Goal: Information Seeking & Learning: Learn about a topic

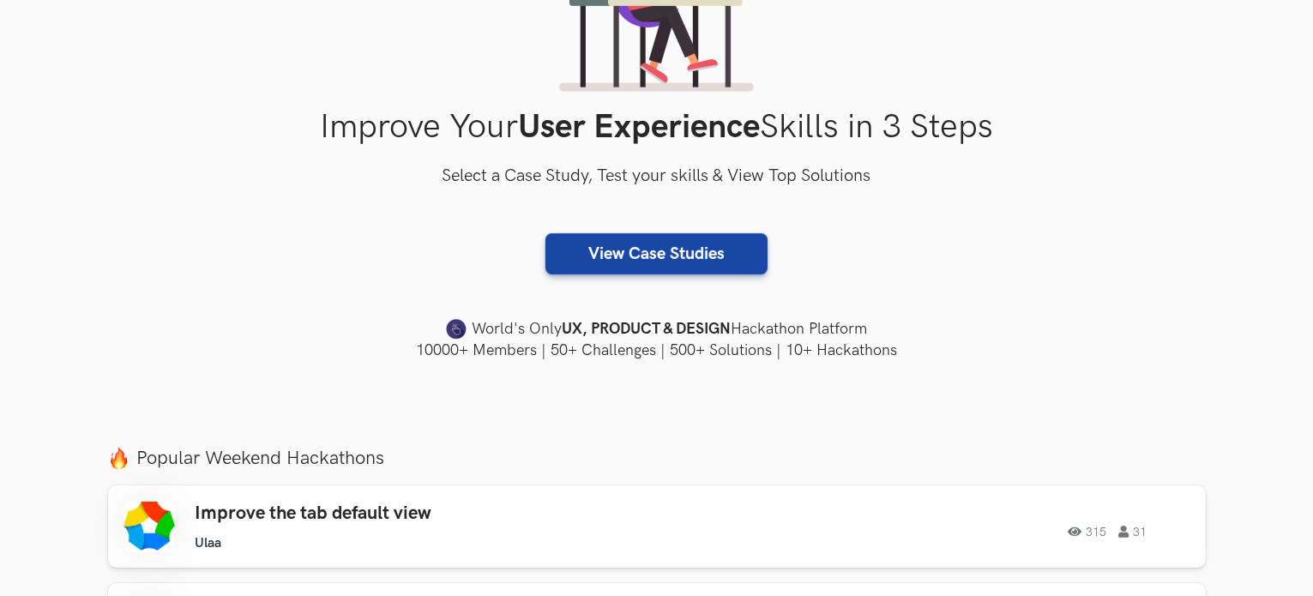
scroll to position [285, 0]
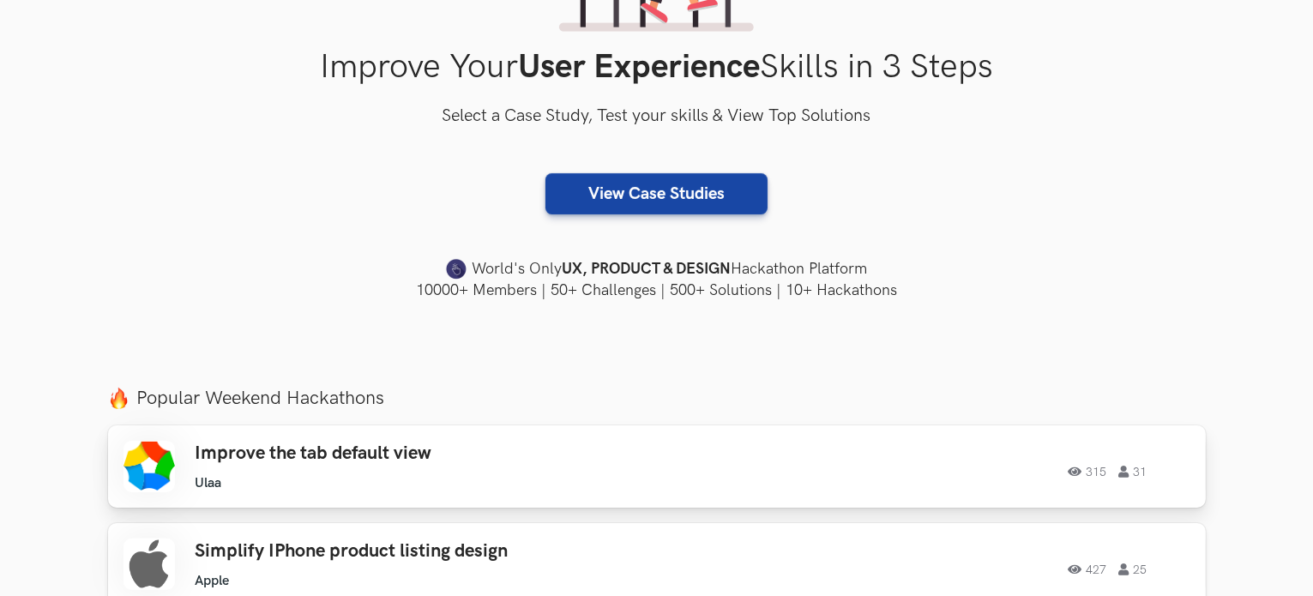
click at [457, 455] on h3 "Improve the tab default view" at bounding box center [439, 454] width 487 height 22
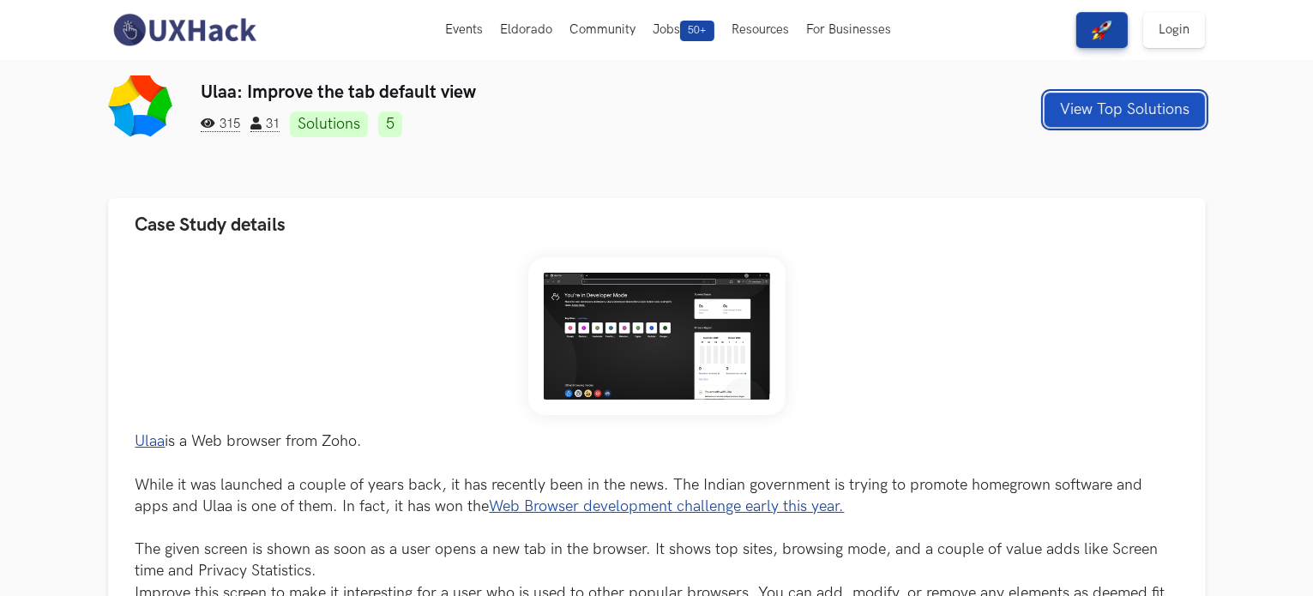
click at [1112, 109] on button "View Top Solutions" at bounding box center [1125, 110] width 160 height 34
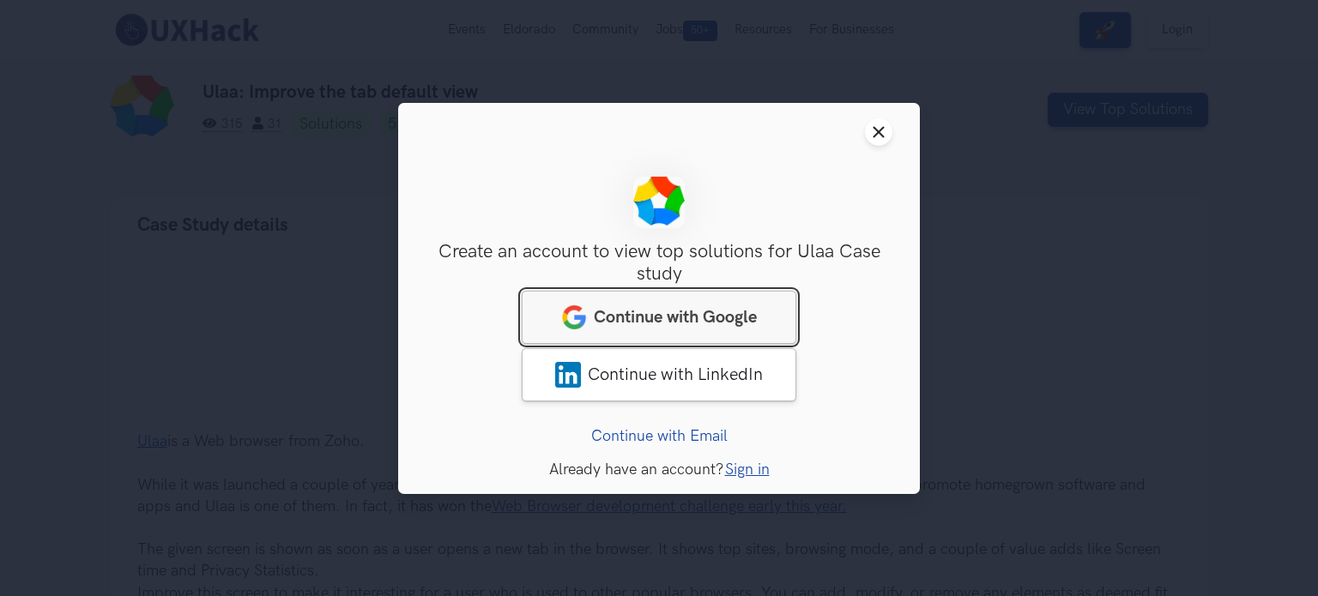
click at [600, 304] on link "Continue with Google" at bounding box center [659, 316] width 274 height 53
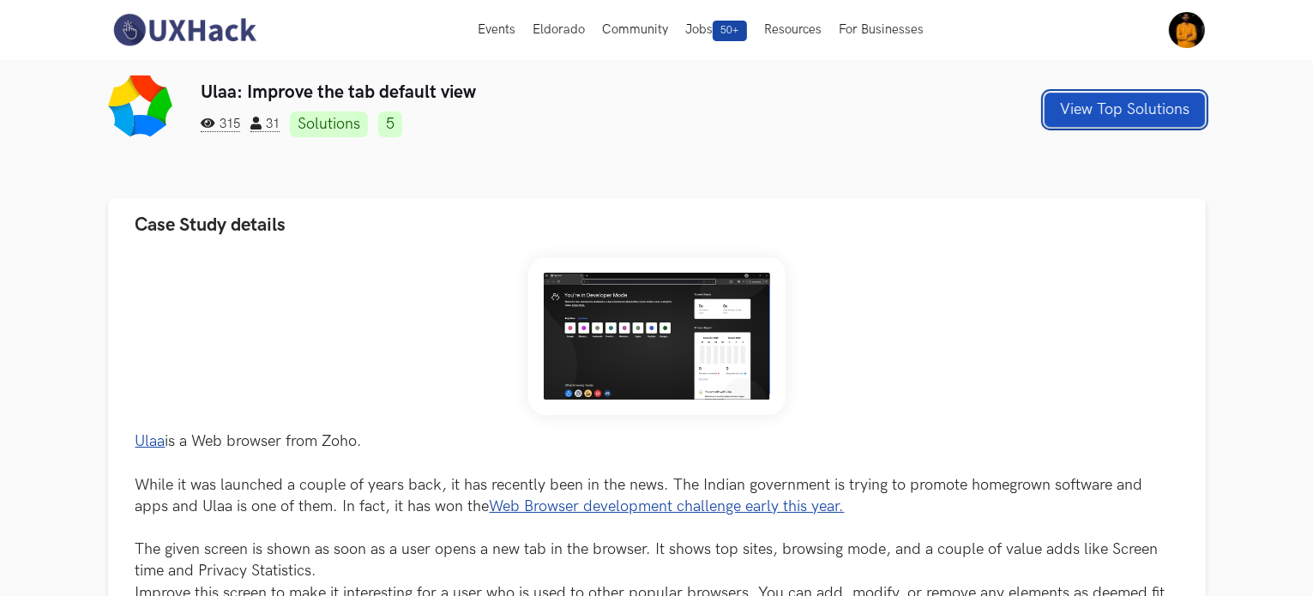
click at [1137, 106] on button "View Top Solutions" at bounding box center [1125, 110] width 160 height 34
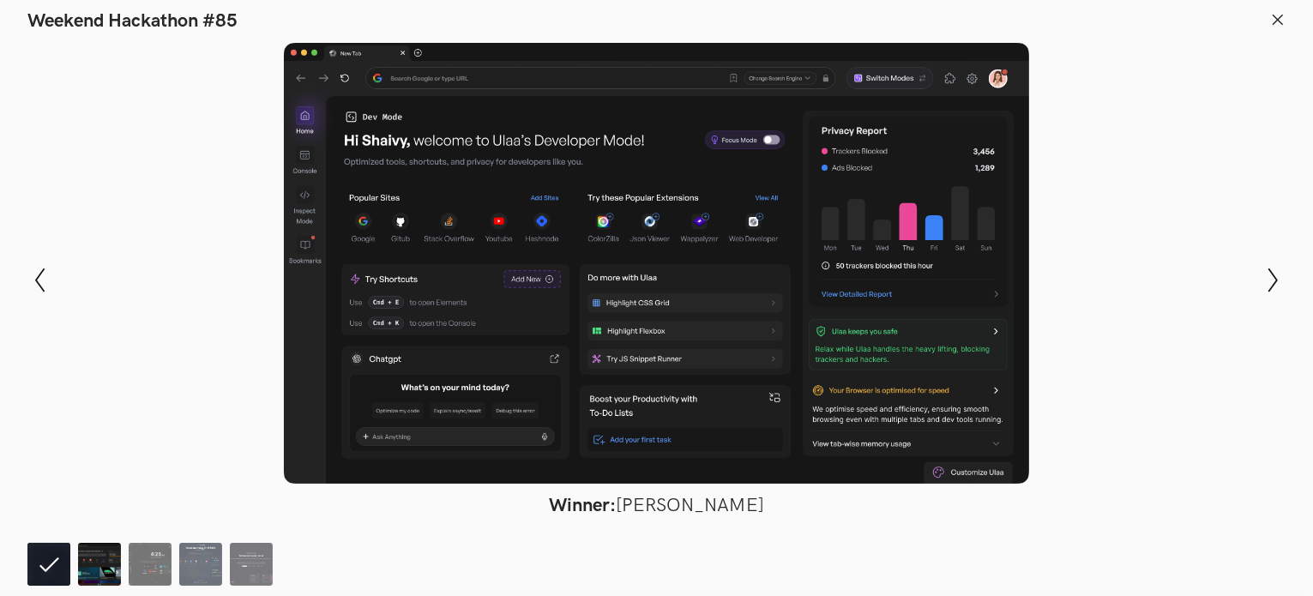
click at [96, 562] on img at bounding box center [99, 564] width 43 height 43
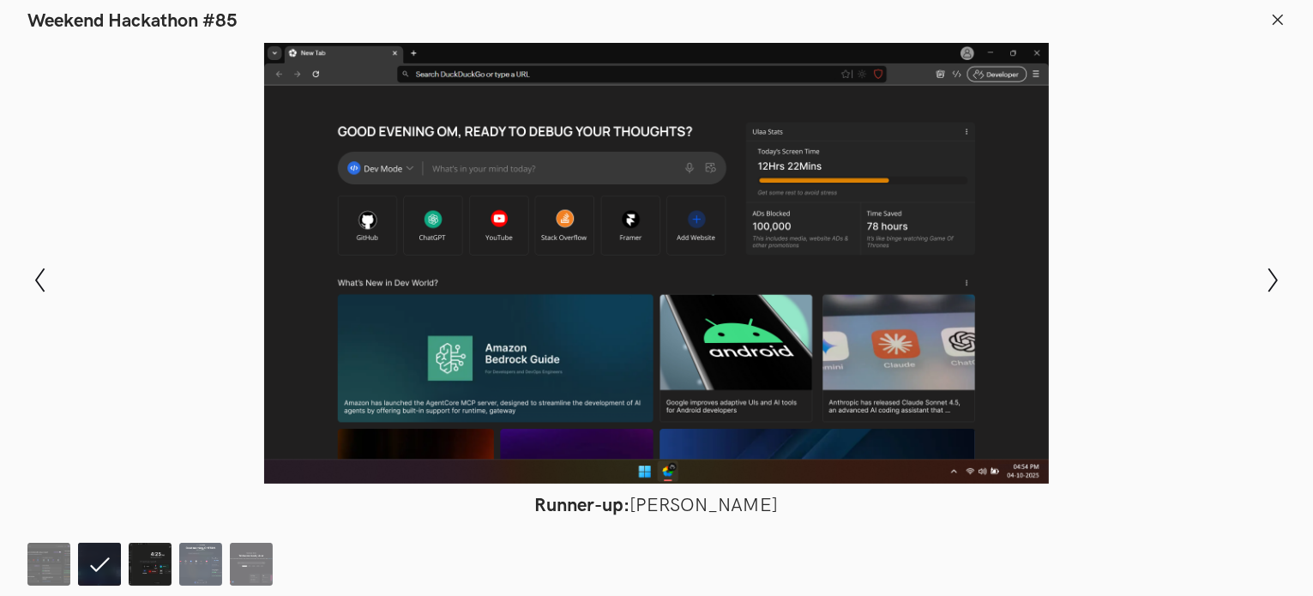
click at [162, 567] on img at bounding box center [150, 564] width 43 height 43
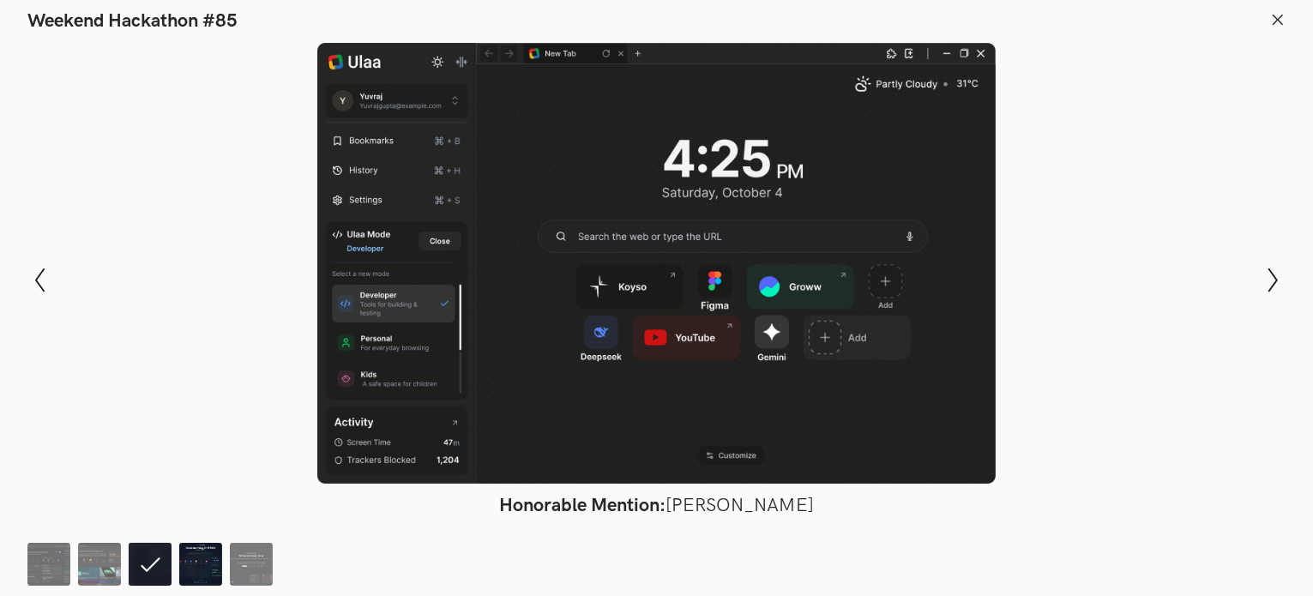
click at [206, 554] on img at bounding box center [200, 564] width 43 height 43
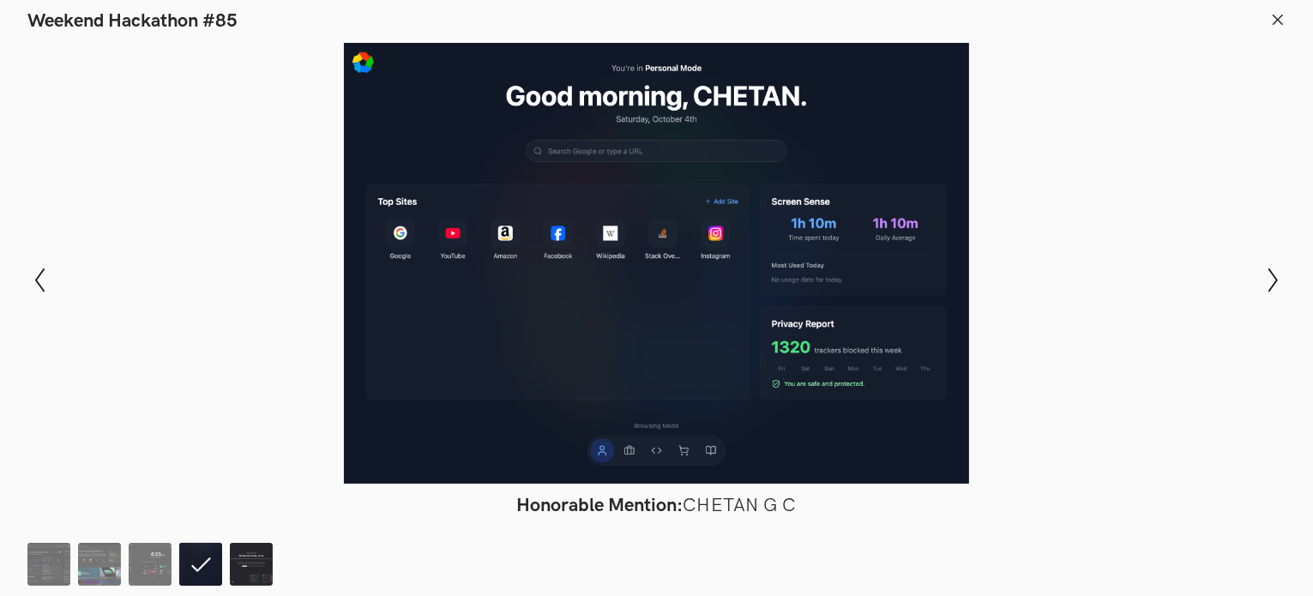
click at [253, 564] on img at bounding box center [251, 564] width 43 height 43
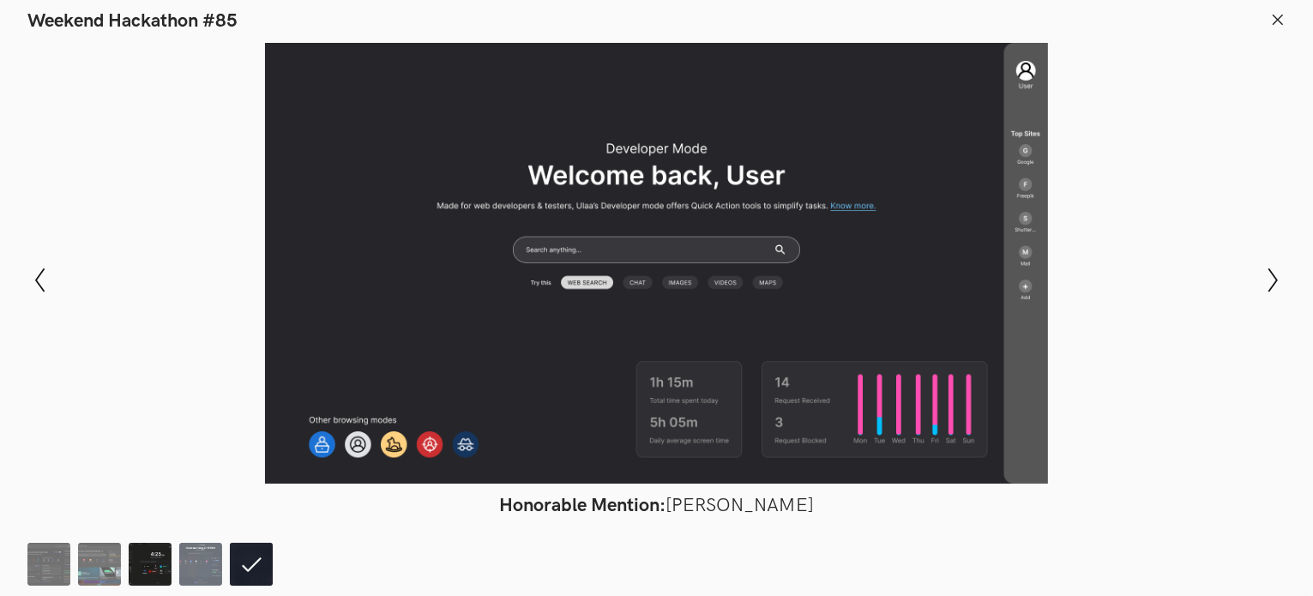
click at [152, 570] on img at bounding box center [150, 564] width 43 height 43
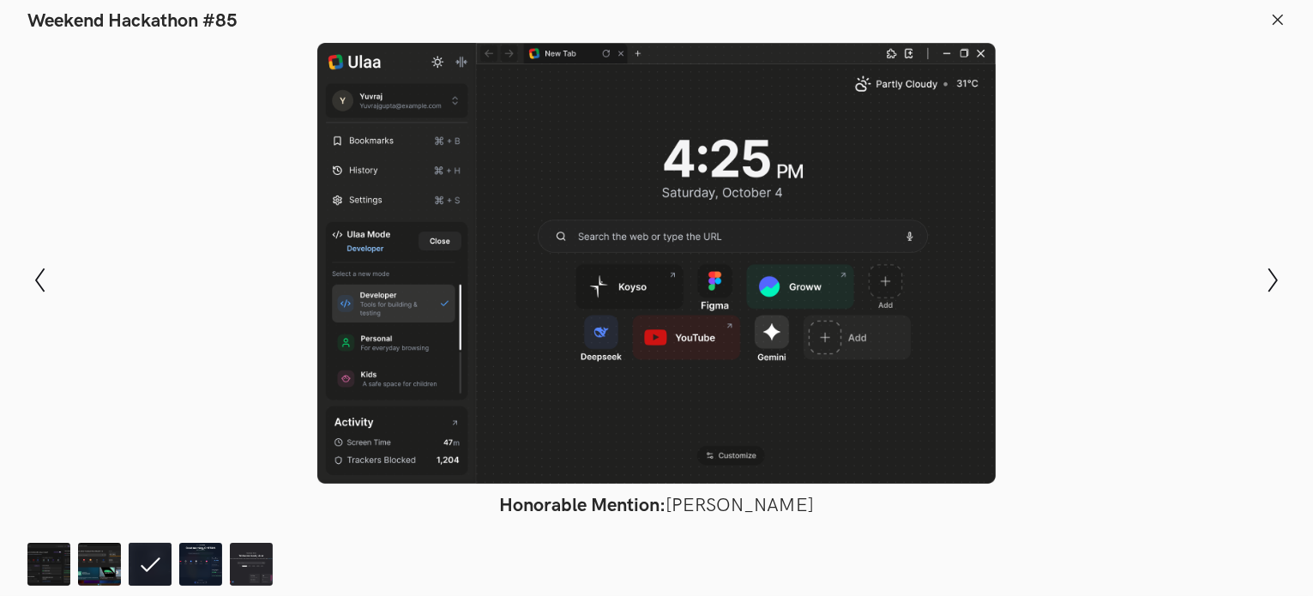
drag, startPoint x: 693, startPoint y: 500, endPoint x: 817, endPoint y: 497, distance: 124.4
click at [817, 497] on figcaption "Honorable Mention: Yuvraj Gupta" at bounding box center [656, 505] width 1029 height 23
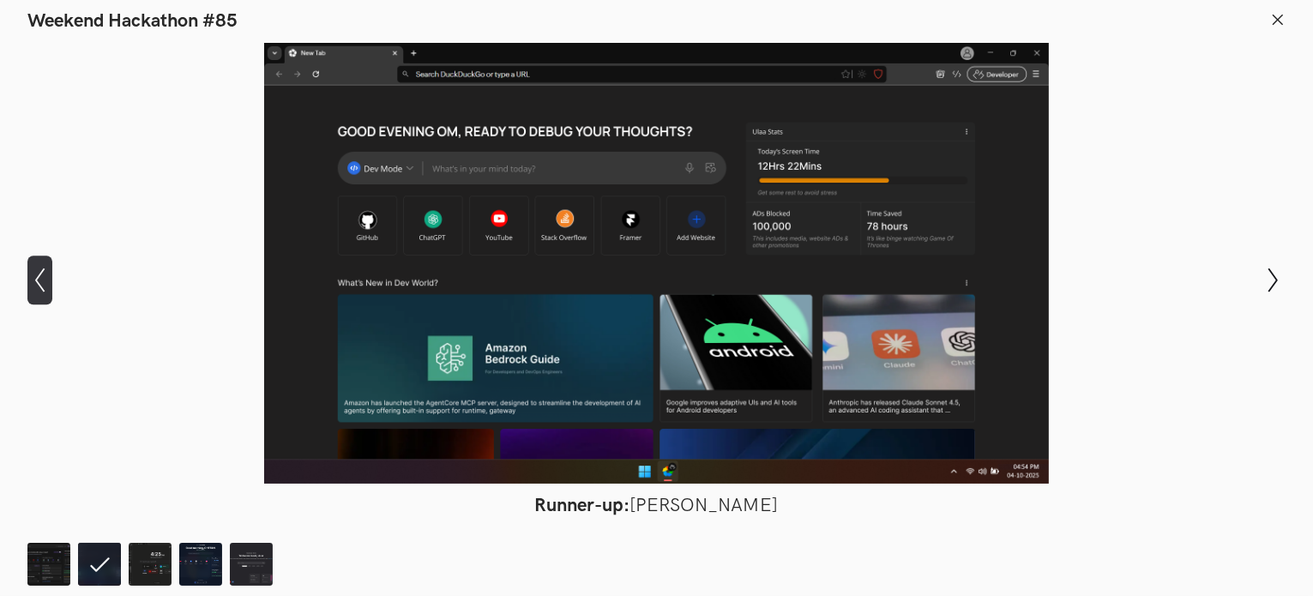
click at [32, 287] on icon "Show previous slide" at bounding box center [39, 280] width 25 height 25
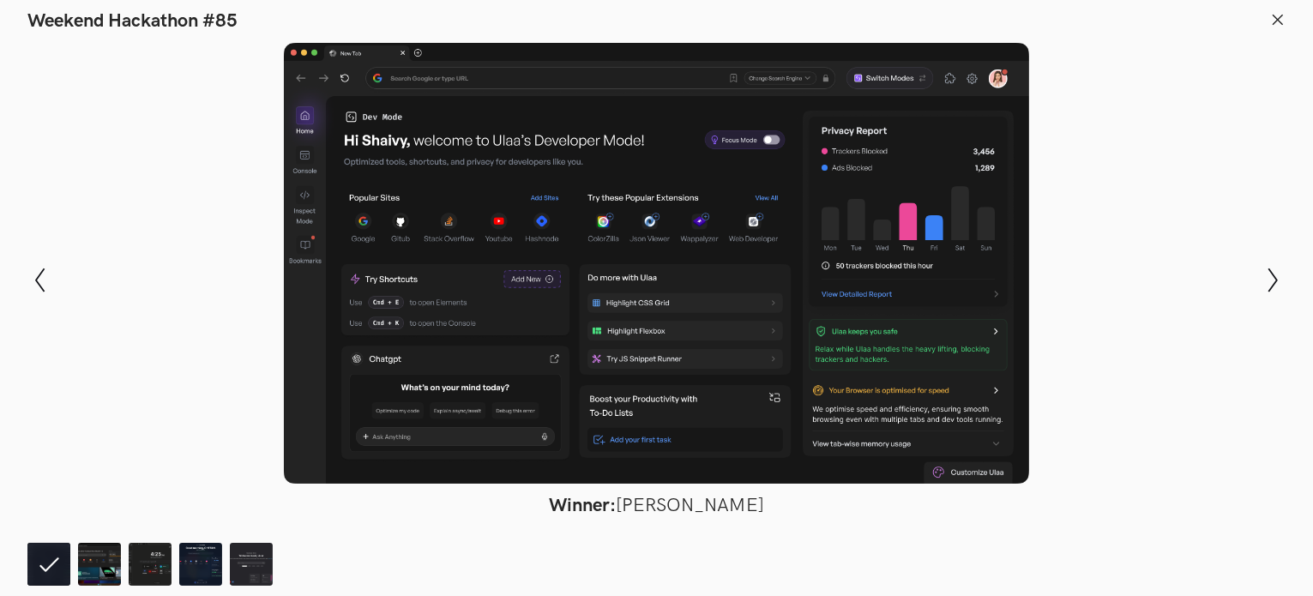
click at [1282, 21] on header "Weekend Hackathon #85" at bounding box center [656, 16] width 1313 height 33
click at [1282, 21] on icon at bounding box center [1277, 19] width 15 height 15
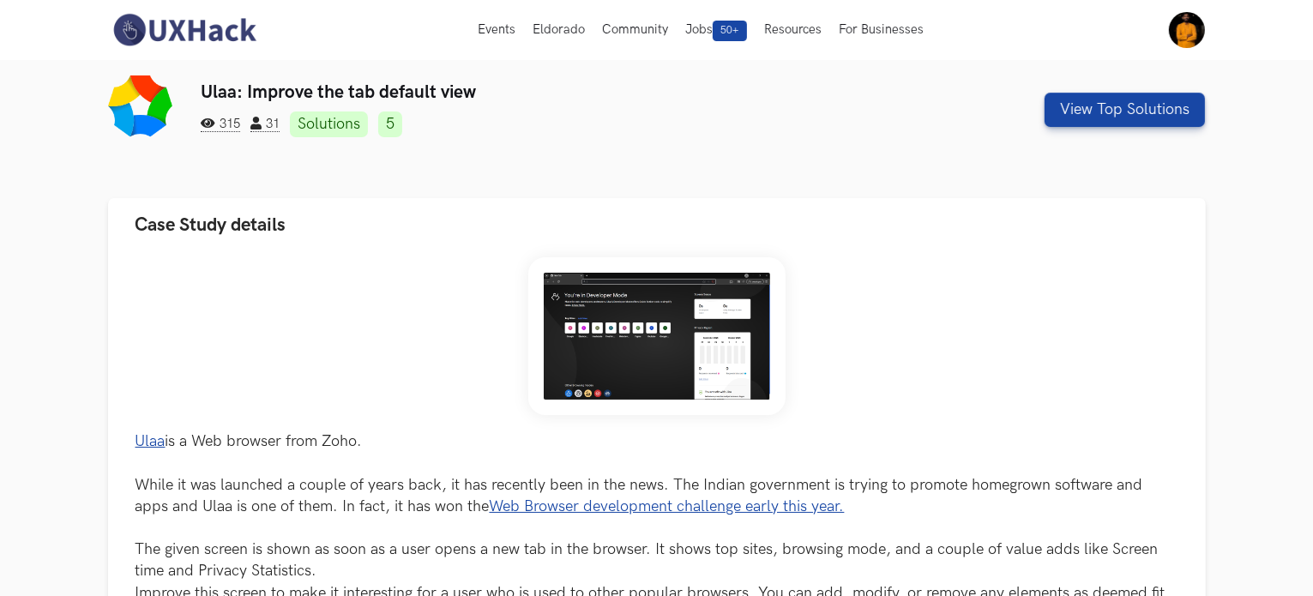
click at [181, 39] on img at bounding box center [184, 30] width 153 height 36
